Goal: Task Accomplishment & Management: Use online tool/utility

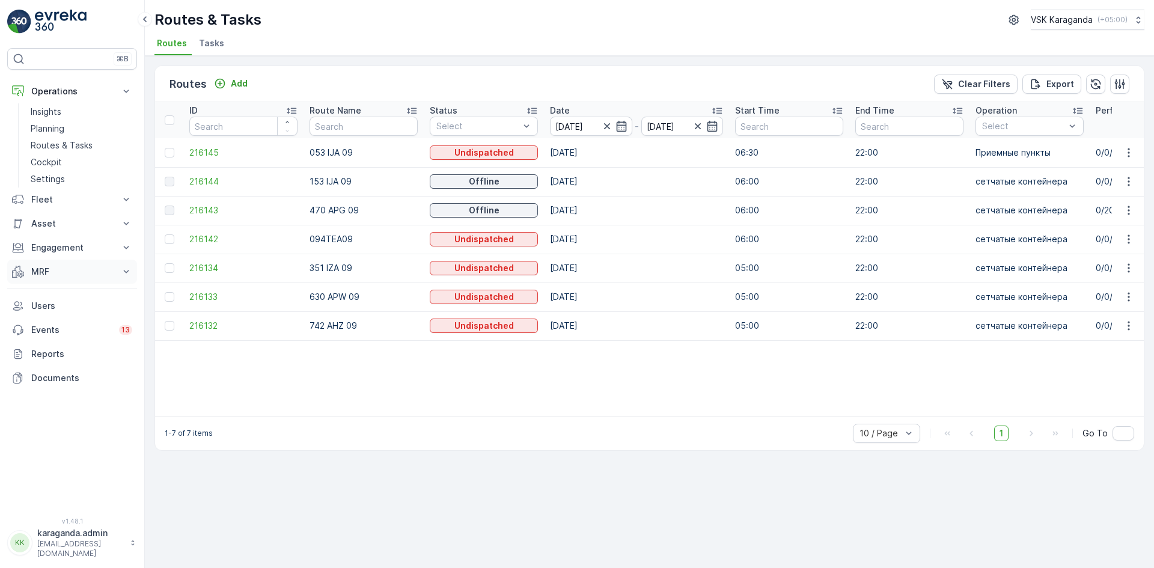
click at [35, 272] on p "MRF" at bounding box center [72, 272] width 82 height 12
click at [45, 292] on p "Входящий & Исходящий" at bounding box center [81, 292] width 101 height 12
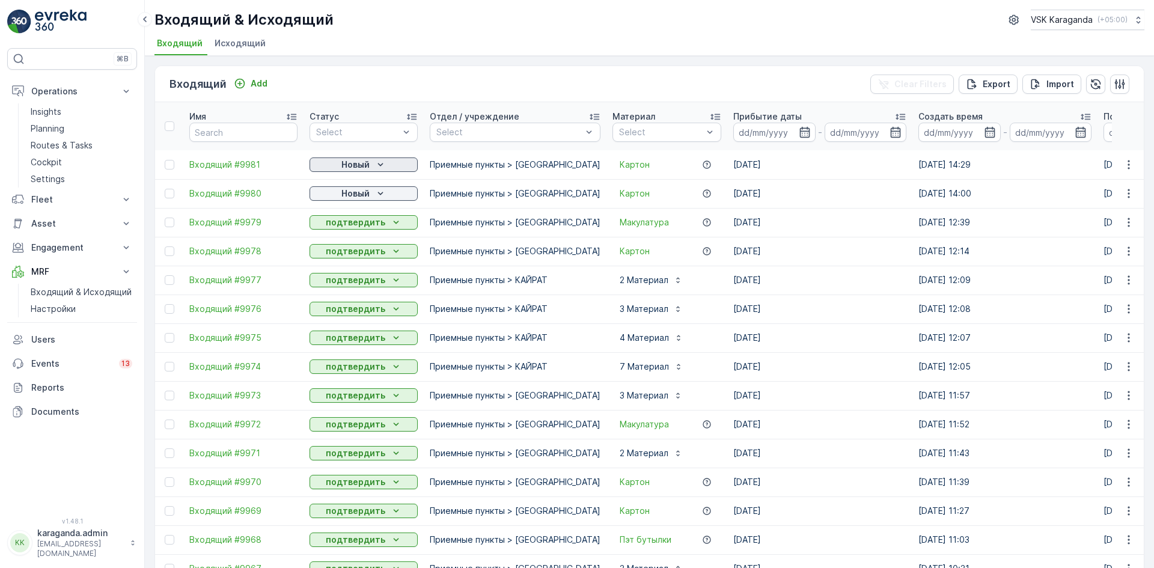
click at [369, 159] on p "Новый" at bounding box center [355, 165] width 28 height 12
click at [347, 200] on span "подтвердить" at bounding box center [344, 200] width 55 height 12
click at [363, 196] on p "Новый" at bounding box center [355, 194] width 28 height 12
click at [354, 225] on span "подтвердить" at bounding box center [344, 228] width 55 height 12
click at [334, 196] on div "Новый" at bounding box center [363, 194] width 99 height 12
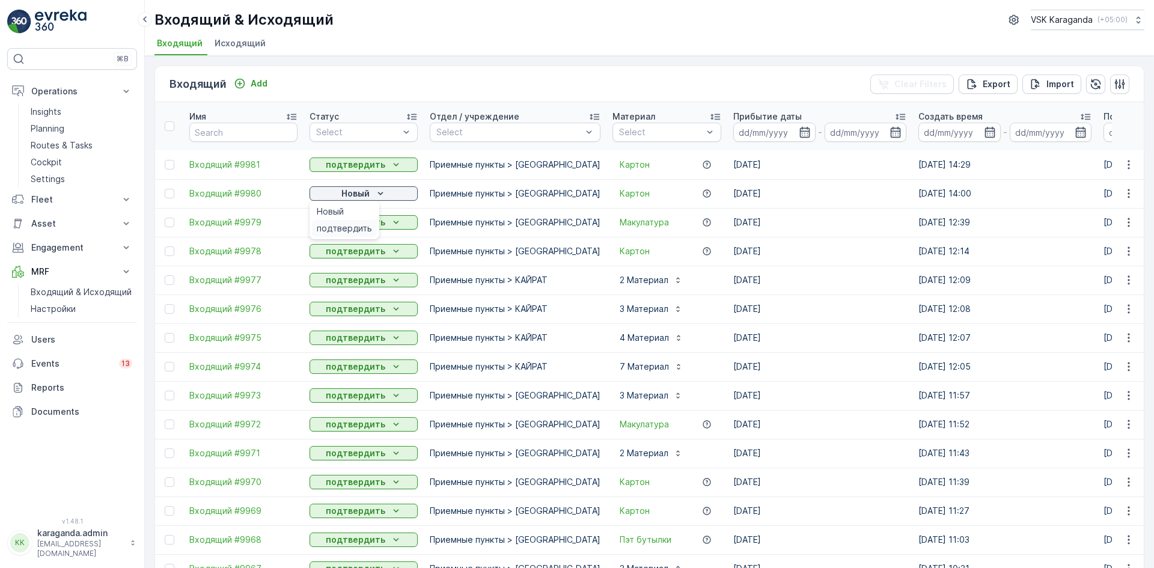
click at [339, 224] on span "подтвердить" at bounding box center [344, 228] width 55 height 12
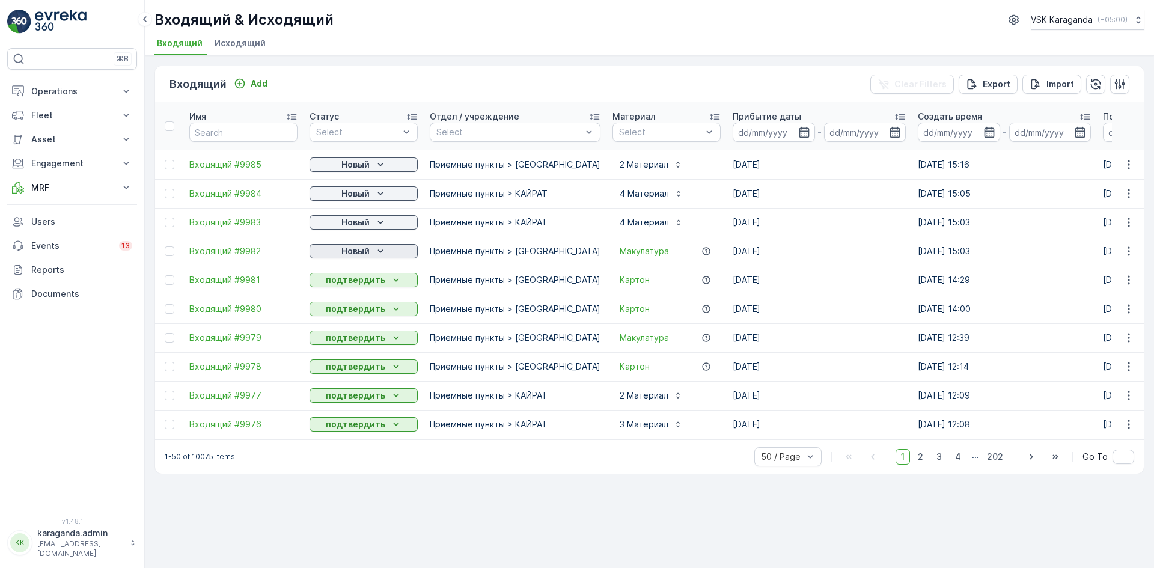
click at [352, 253] on p "Новый" at bounding box center [355, 251] width 28 height 12
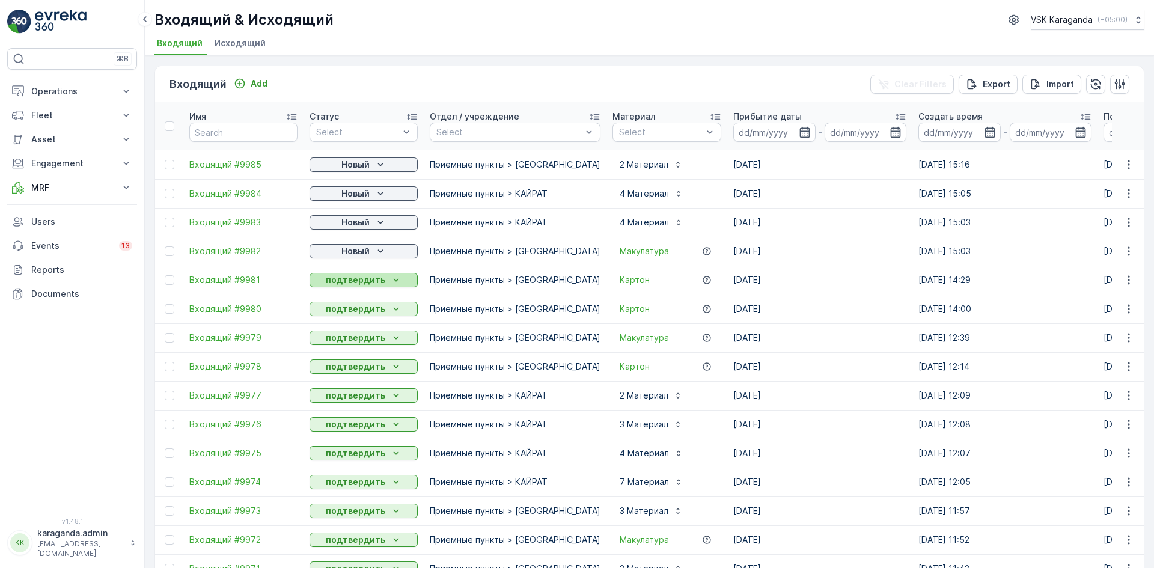
drag, startPoint x: 352, startPoint y: 257, endPoint x: 349, endPoint y: 287, distance: 29.6
click at [349, 287] on div "подтвердить" at bounding box center [364, 280] width 108 height 17
click at [367, 223] on p "Новый" at bounding box center [355, 222] width 28 height 12
click at [357, 256] on span "подтвердить" at bounding box center [344, 257] width 55 height 12
click at [375, 190] on icon "Новый" at bounding box center [381, 194] width 12 height 12
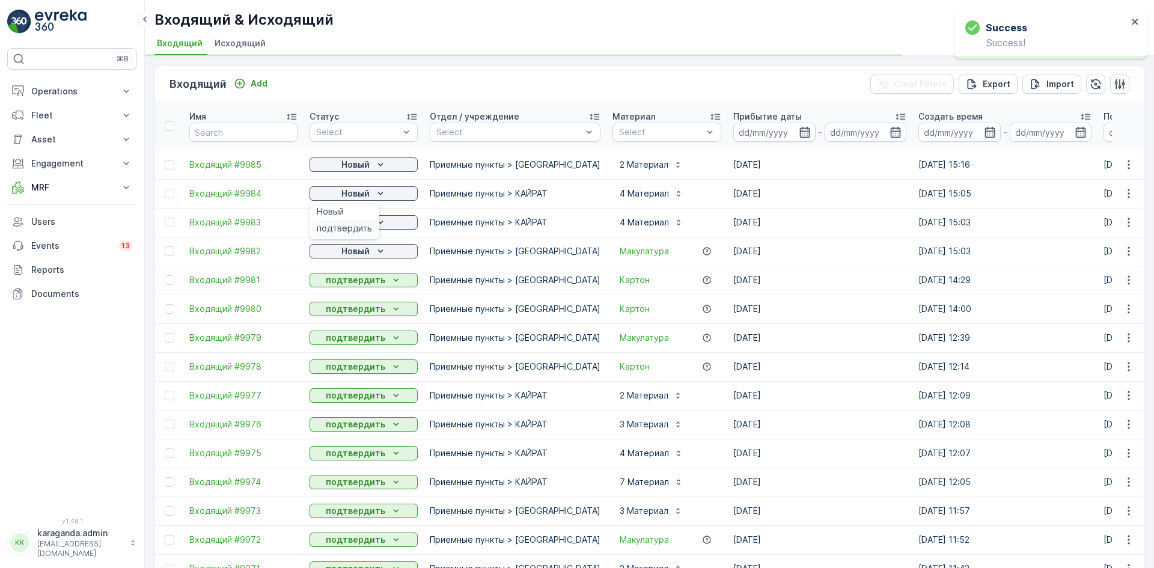
click at [359, 226] on span "подтвердить" at bounding box center [344, 228] width 55 height 12
click at [385, 163] on icon "Новый" at bounding box center [381, 165] width 12 height 12
click at [368, 196] on span "подтвердить" at bounding box center [344, 200] width 55 height 12
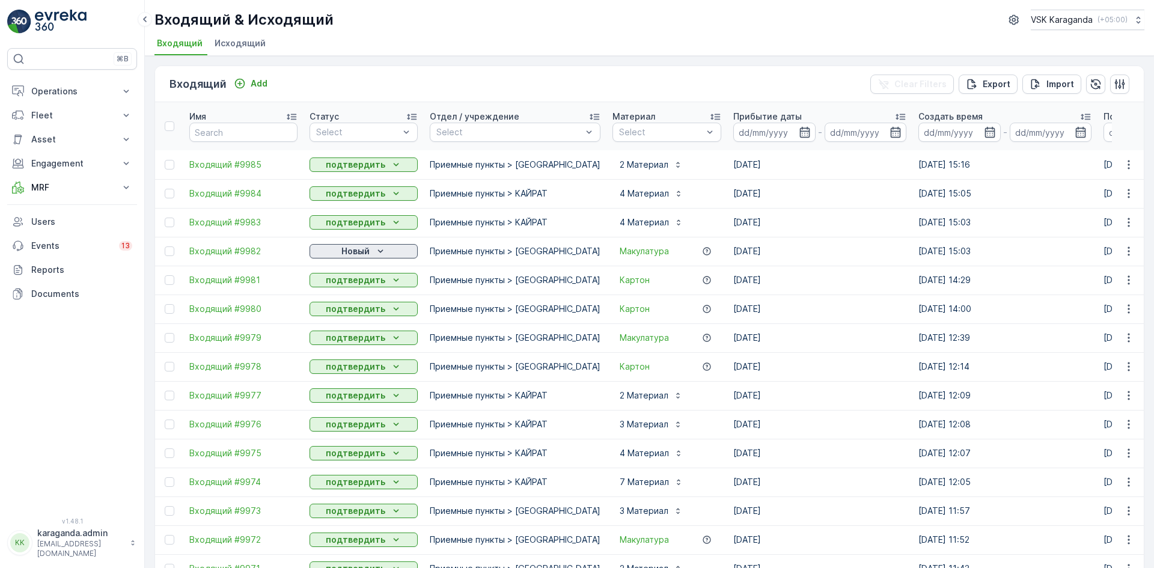
click at [356, 250] on p "Новый" at bounding box center [355, 251] width 28 height 12
click at [355, 284] on span "подтвердить" at bounding box center [344, 286] width 55 height 12
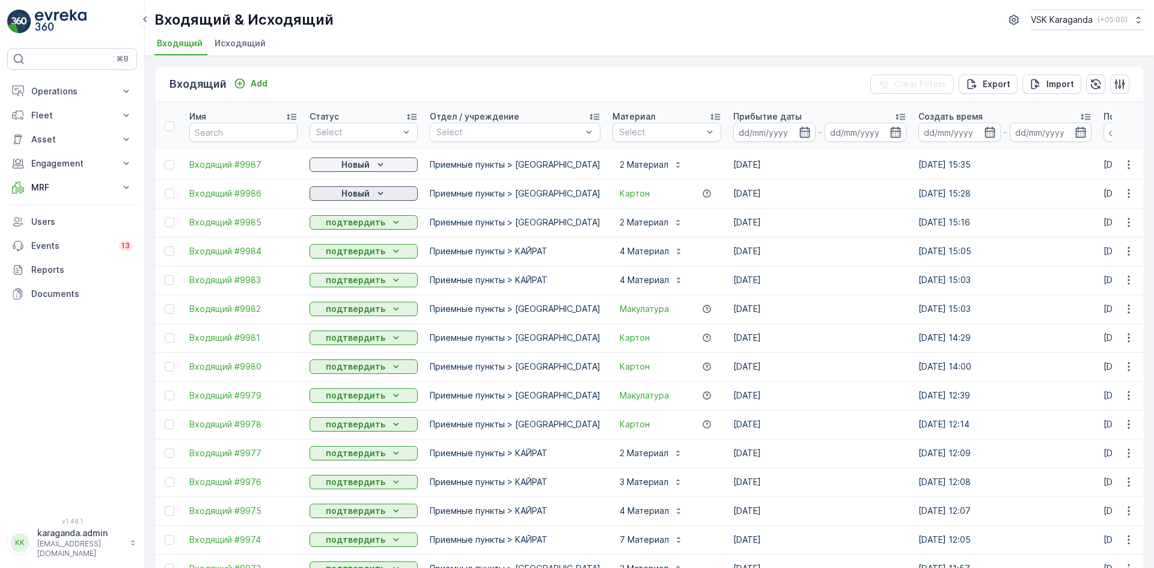
click at [349, 198] on p "Новый" at bounding box center [355, 194] width 28 height 12
click at [354, 226] on span "подтвердить" at bounding box center [344, 228] width 55 height 12
click at [370, 168] on div "Новый" at bounding box center [363, 165] width 99 height 12
click at [366, 159] on p "Новый" at bounding box center [355, 165] width 28 height 12
click at [364, 203] on span "подтвердить" at bounding box center [344, 200] width 55 height 12
